Goal: Find specific page/section: Find specific page/section

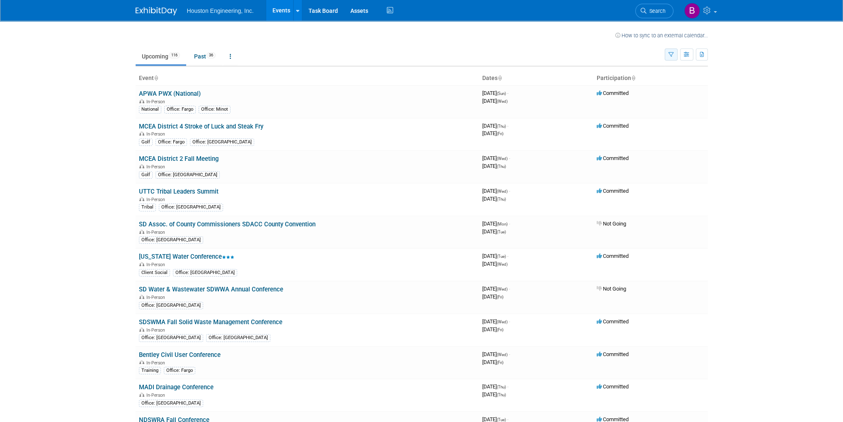
click at [672, 53] on icon "button" at bounding box center [670, 54] width 5 height 5
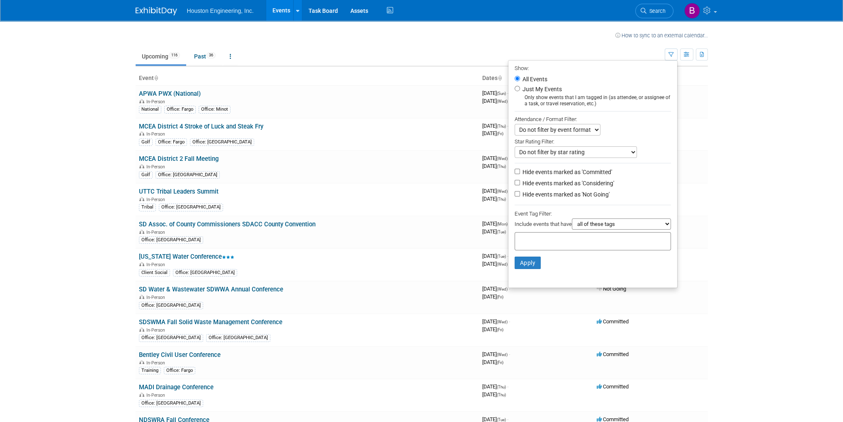
click at [546, 89] on label "Just My Events" at bounding box center [541, 89] width 41 height 8
click at [520, 89] on input "Just My Events" at bounding box center [517, 88] width 5 height 5
radio input "true"
click at [525, 259] on button "Apply" at bounding box center [528, 263] width 27 height 12
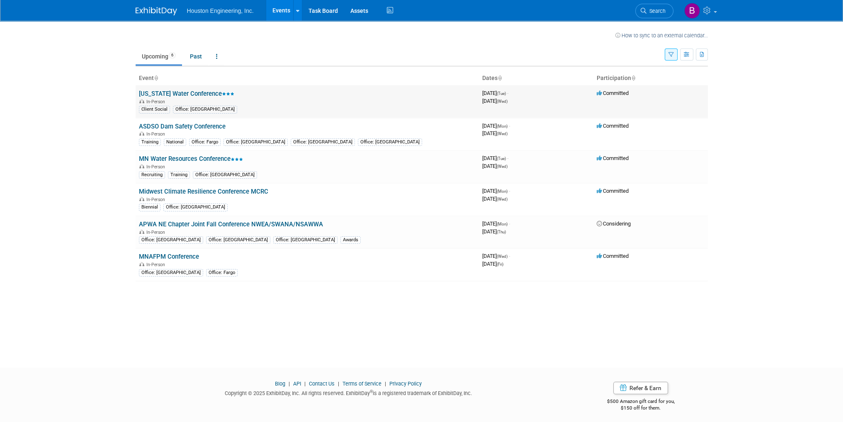
click at [284, 94] on td "[US_STATE] Water Conference In-Person Client Social Office: [GEOGRAPHIC_DATA]" at bounding box center [307, 101] width 343 height 32
click at [194, 92] on link "[US_STATE] Water Conference" at bounding box center [186, 93] width 95 height 7
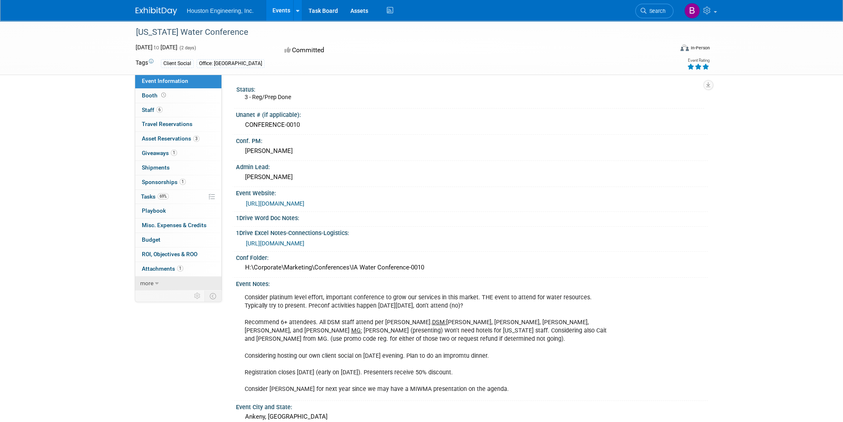
click at [159, 287] on link "more" at bounding box center [178, 284] width 86 height 14
click at [329, 14] on link "Task Board" at bounding box center [323, 10] width 42 height 21
